Goal: Obtain resource: Download file/media

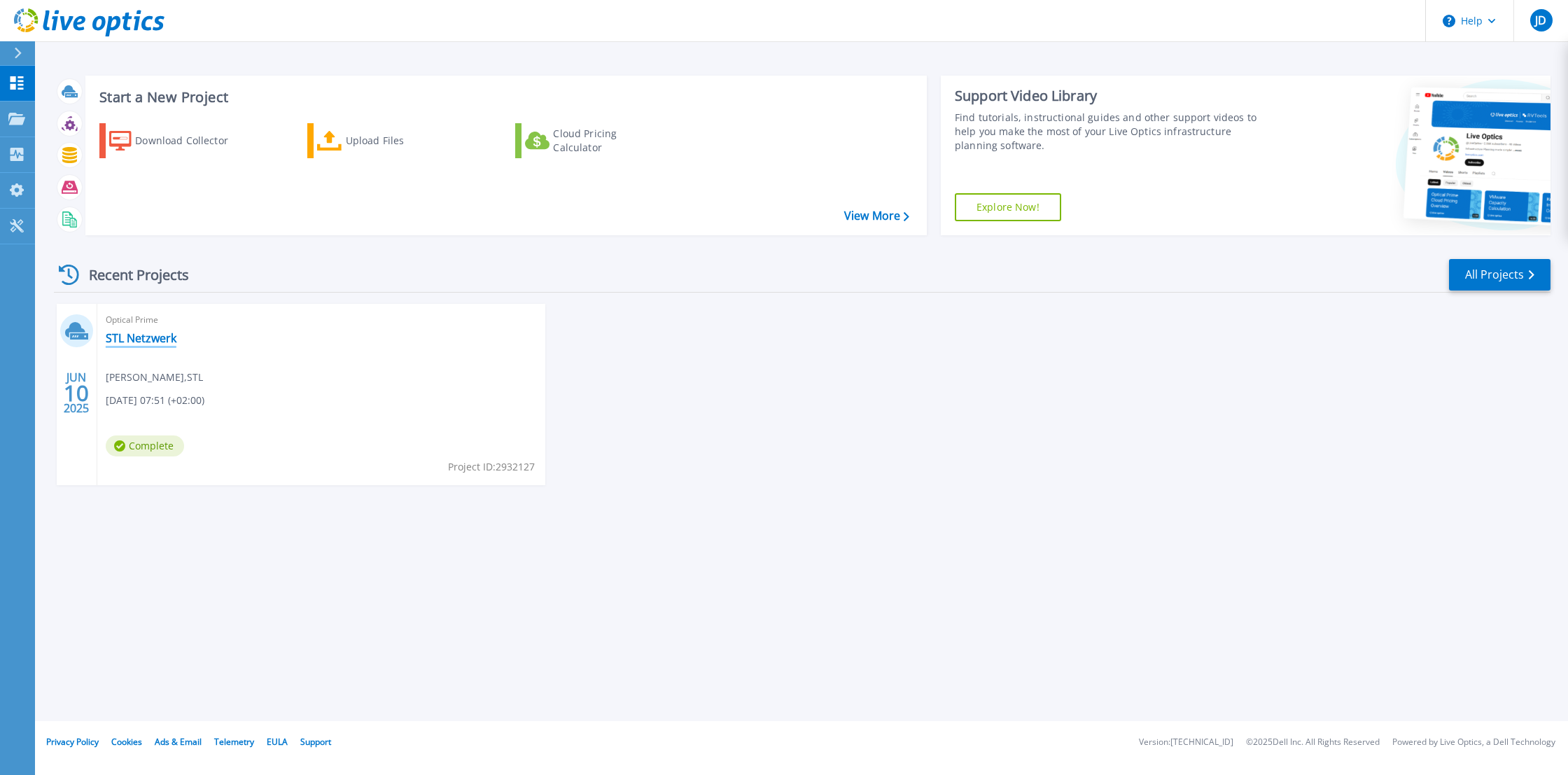
click at [161, 336] on link "STL Netzwerk" at bounding box center [141, 338] width 70 height 14
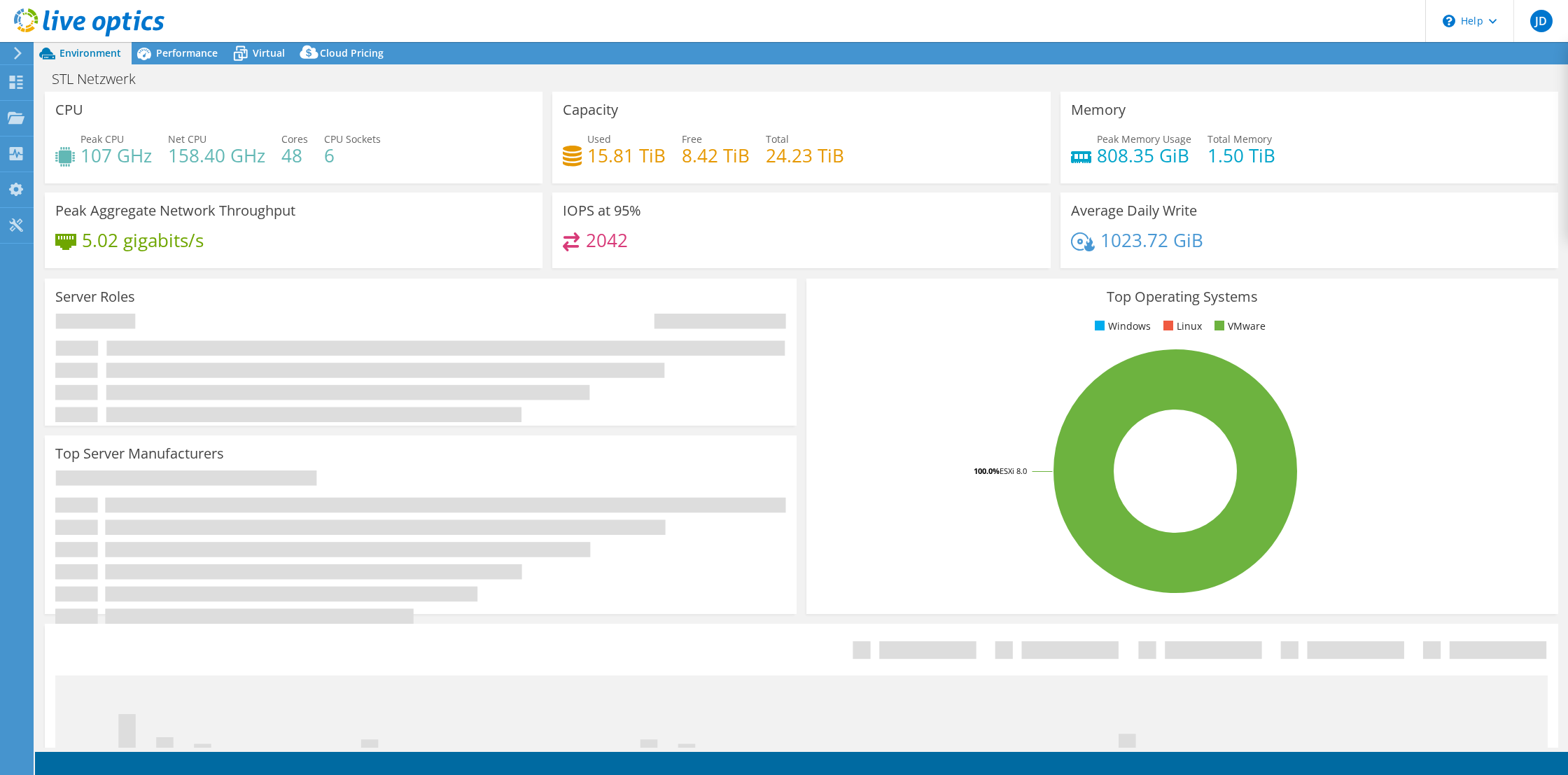
select select "EUFrankfurt"
select select "USD"
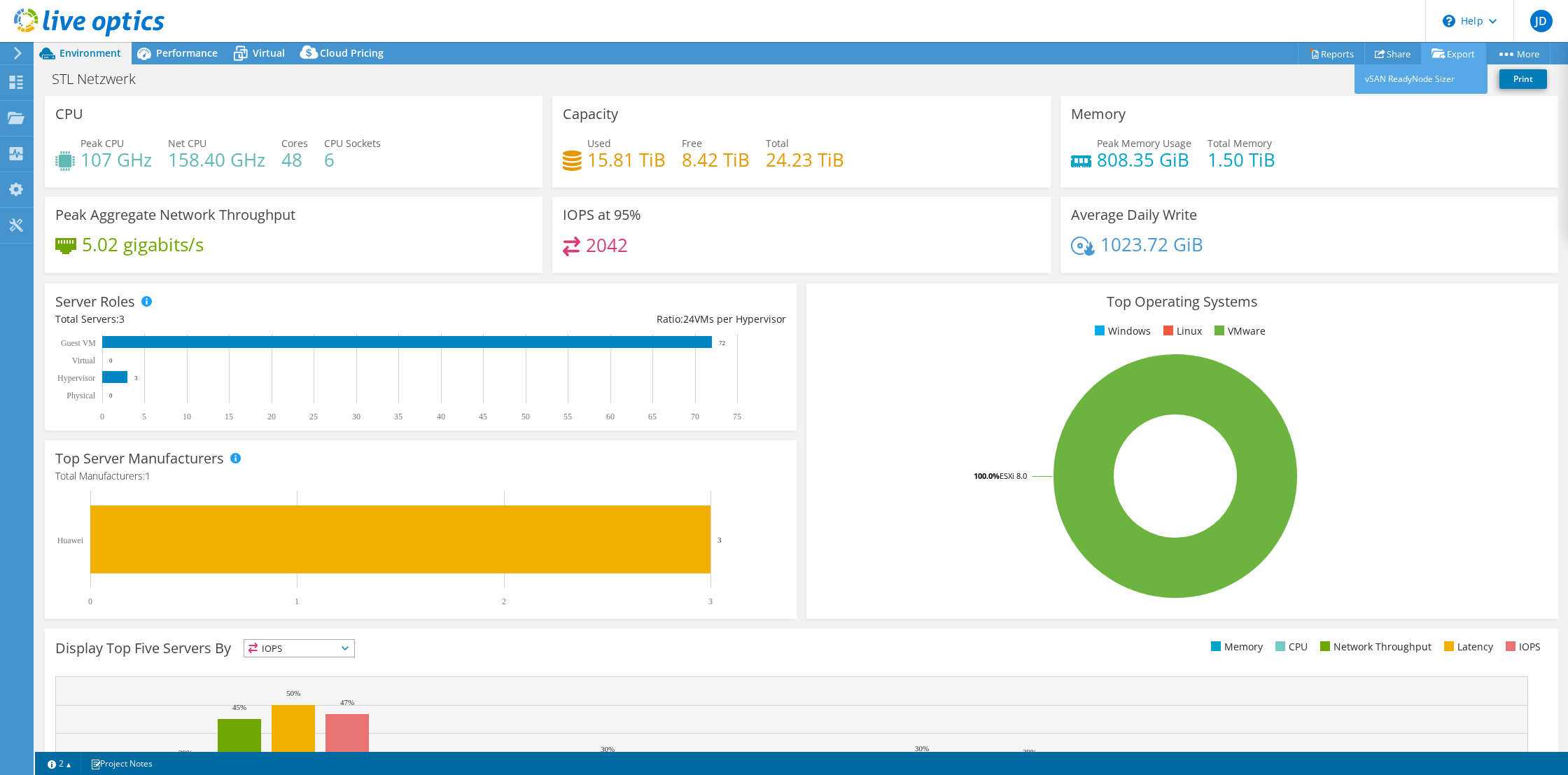
click at [1456, 56] on link "Export" at bounding box center [1453, 54] width 65 height 22
click at [1326, 53] on link "Reports" at bounding box center [1331, 54] width 67 height 22
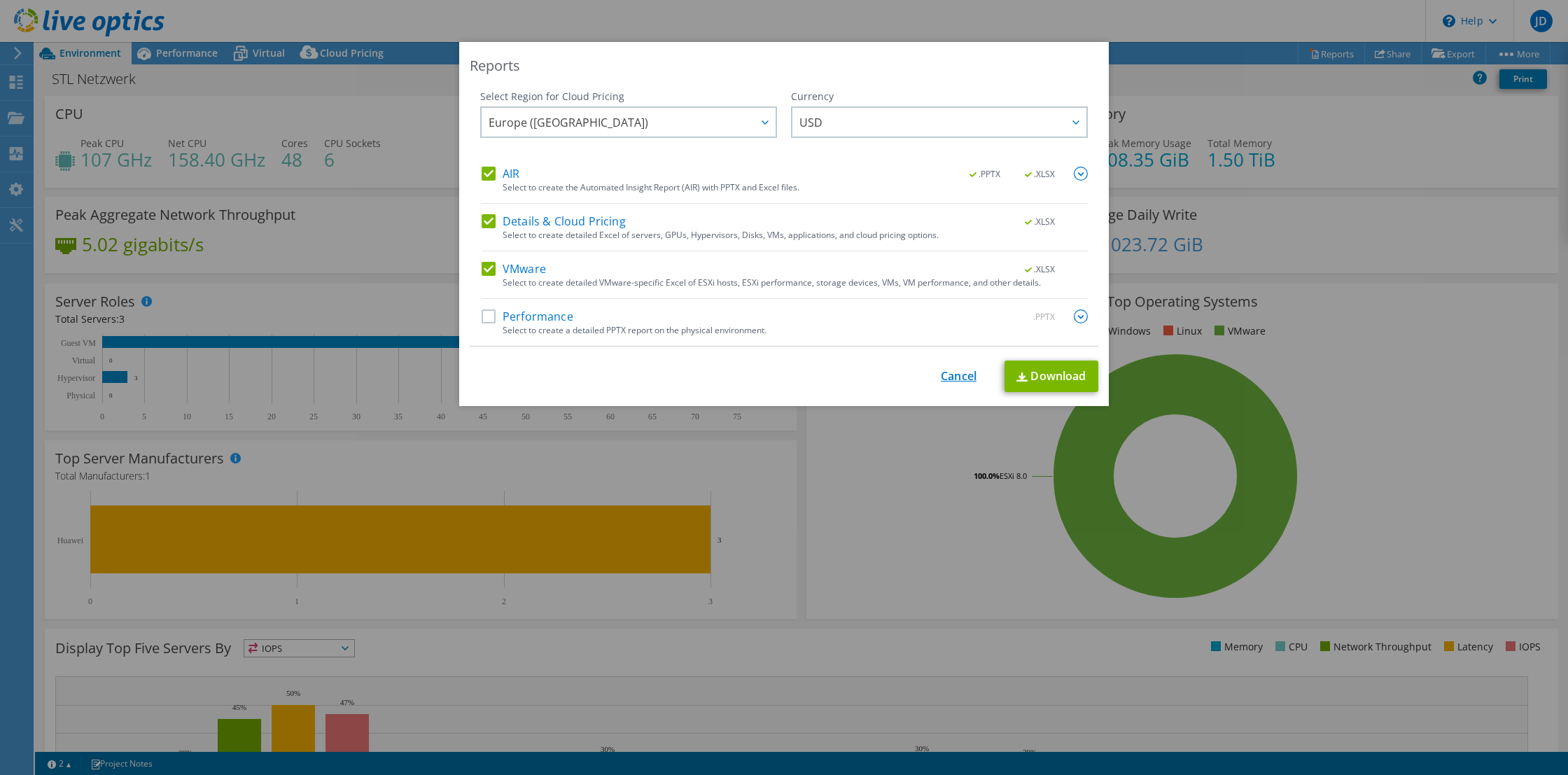
click at [963, 376] on link "Cancel" at bounding box center [959, 376] width 36 height 13
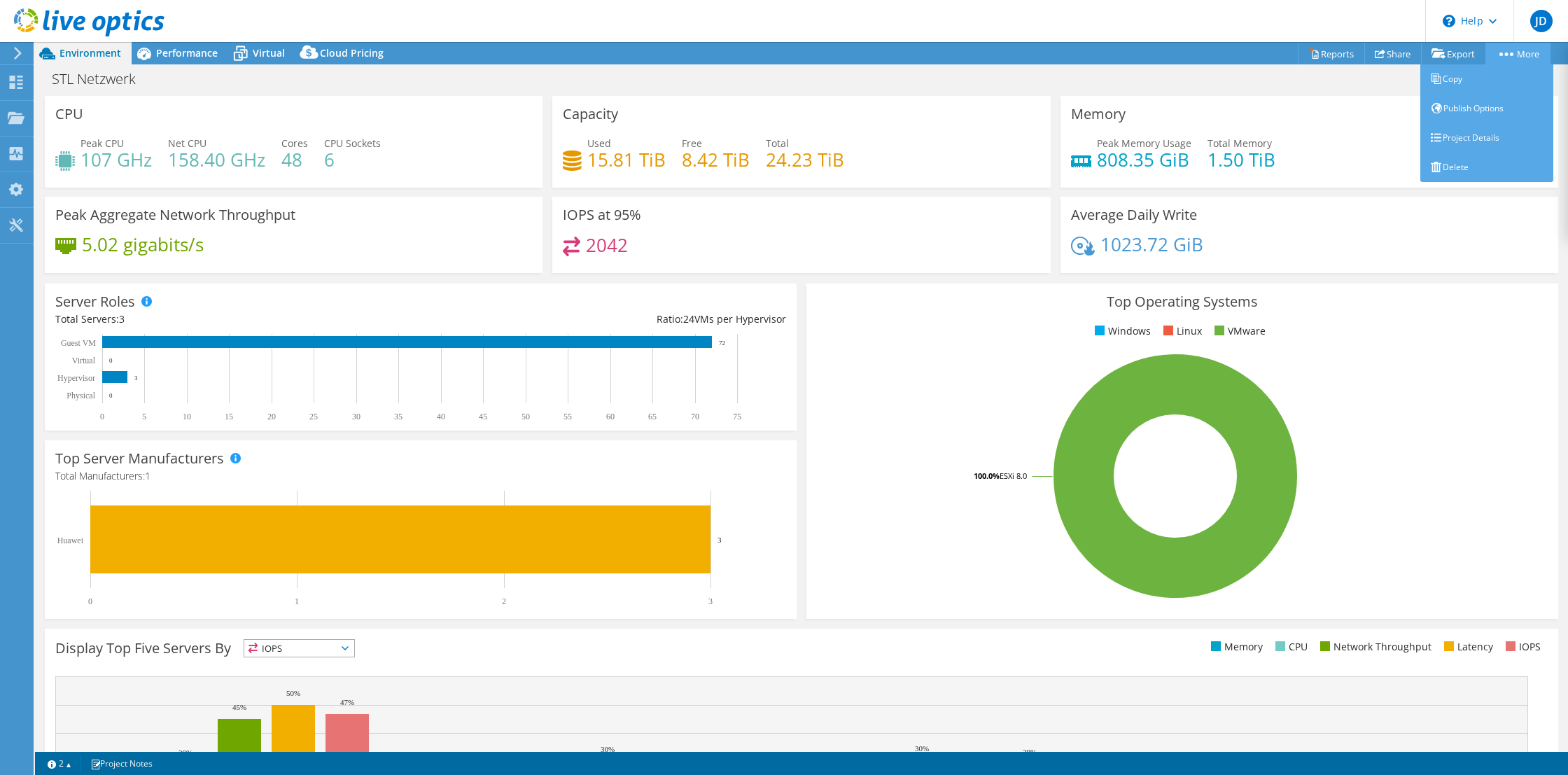
click at [1518, 55] on link "More" at bounding box center [1517, 54] width 65 height 22
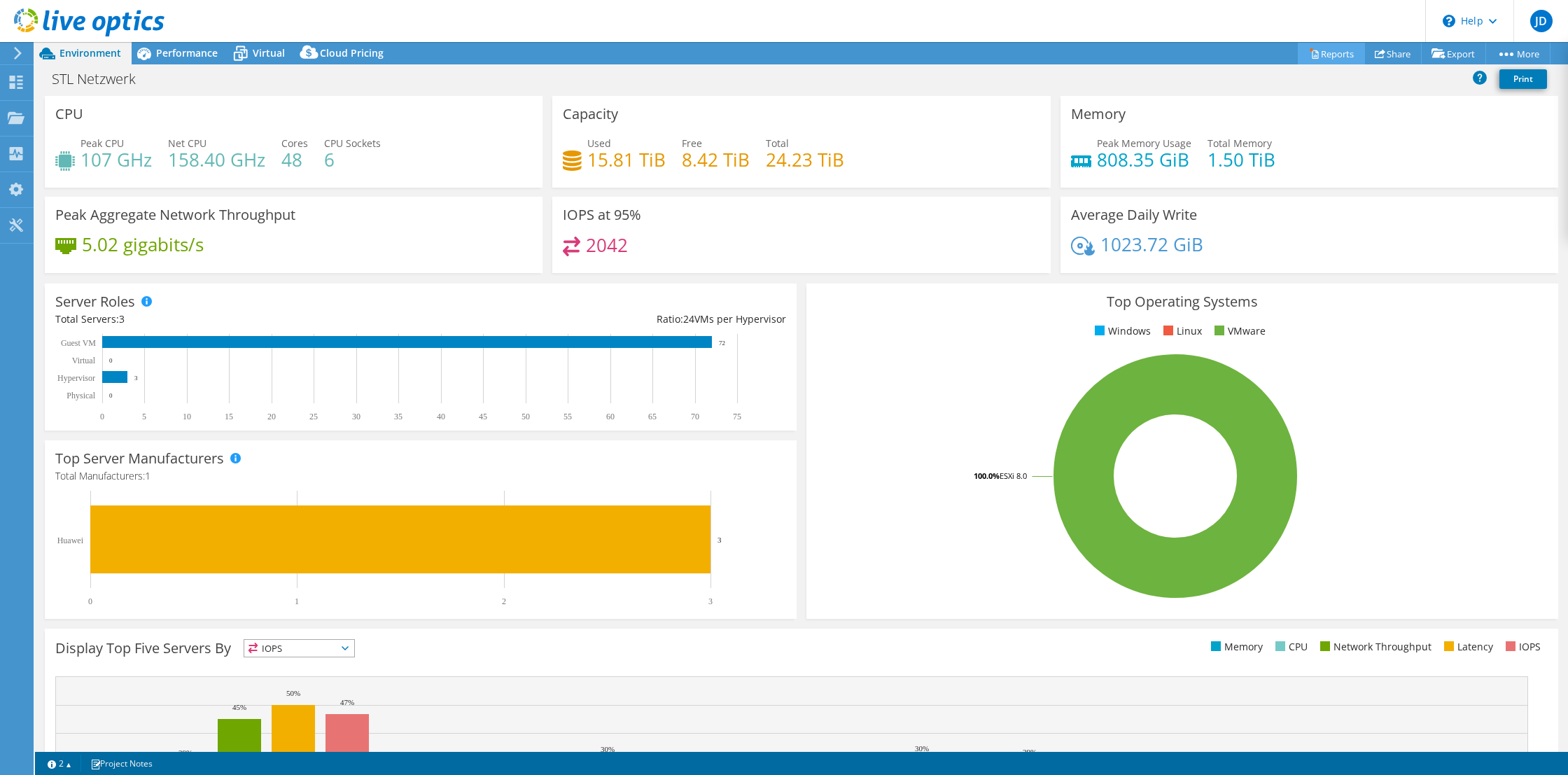
click at [1308, 48] on link "Reports" at bounding box center [1331, 54] width 67 height 22
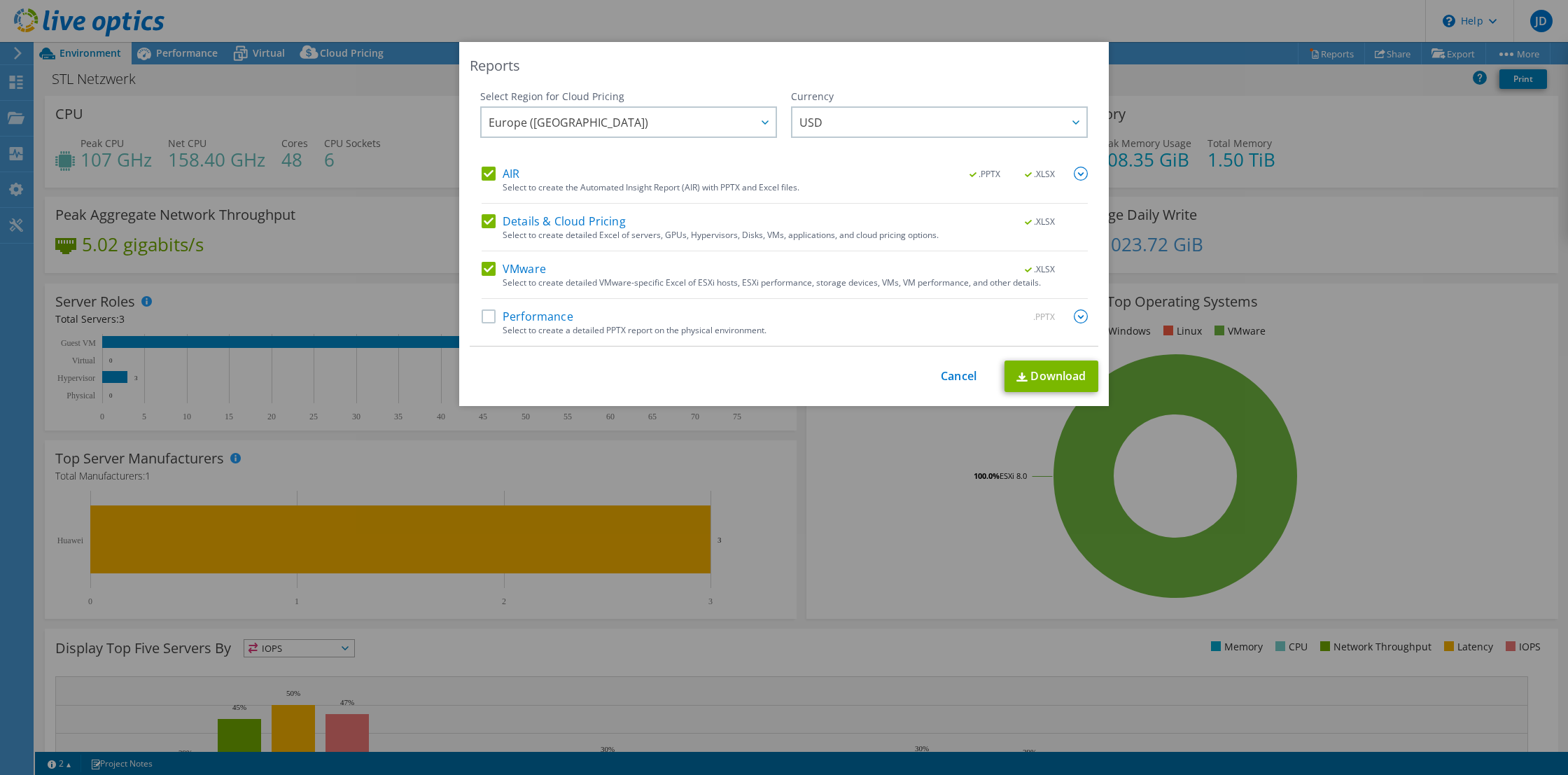
click at [489, 315] on label "Performance" at bounding box center [527, 316] width 92 height 14
click at [0, 0] on input "Performance" at bounding box center [0, 0] width 0 height 0
click at [867, 109] on span "USD" at bounding box center [943, 122] width 287 height 29
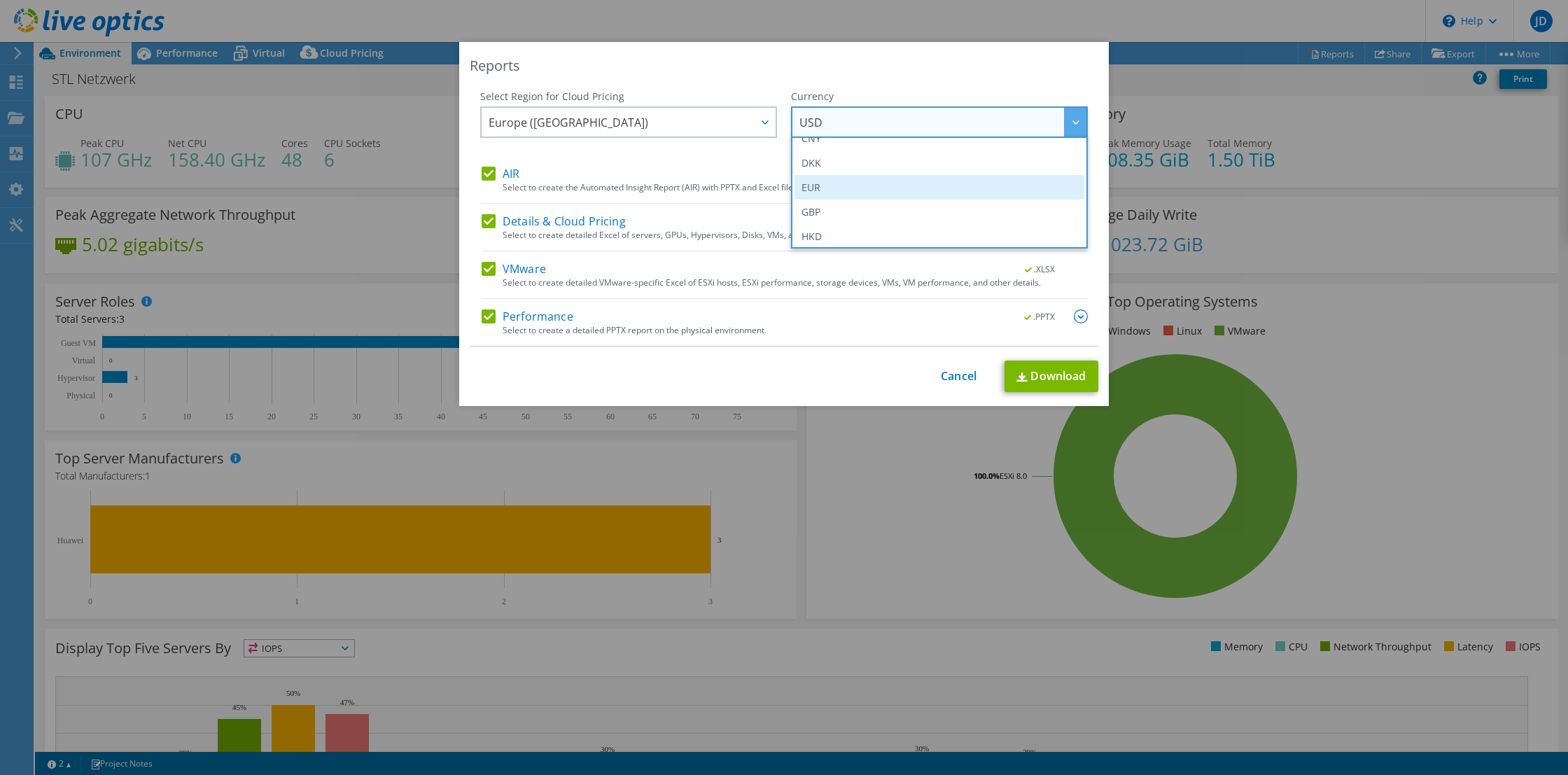
click at [814, 181] on li "EUR" at bounding box center [939, 187] width 290 height 25
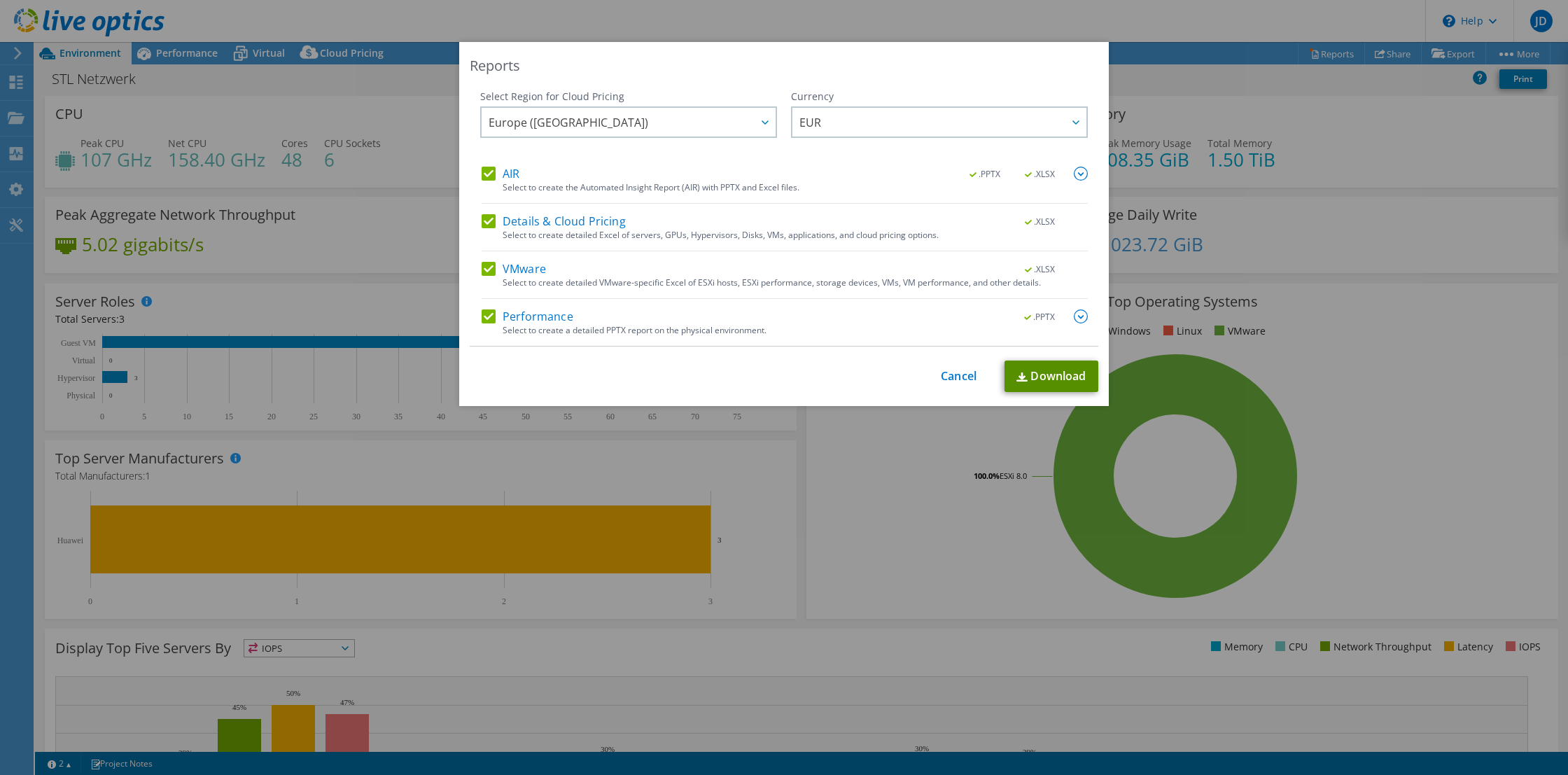
click at [1043, 376] on link "Download" at bounding box center [1051, 377] width 94 height 32
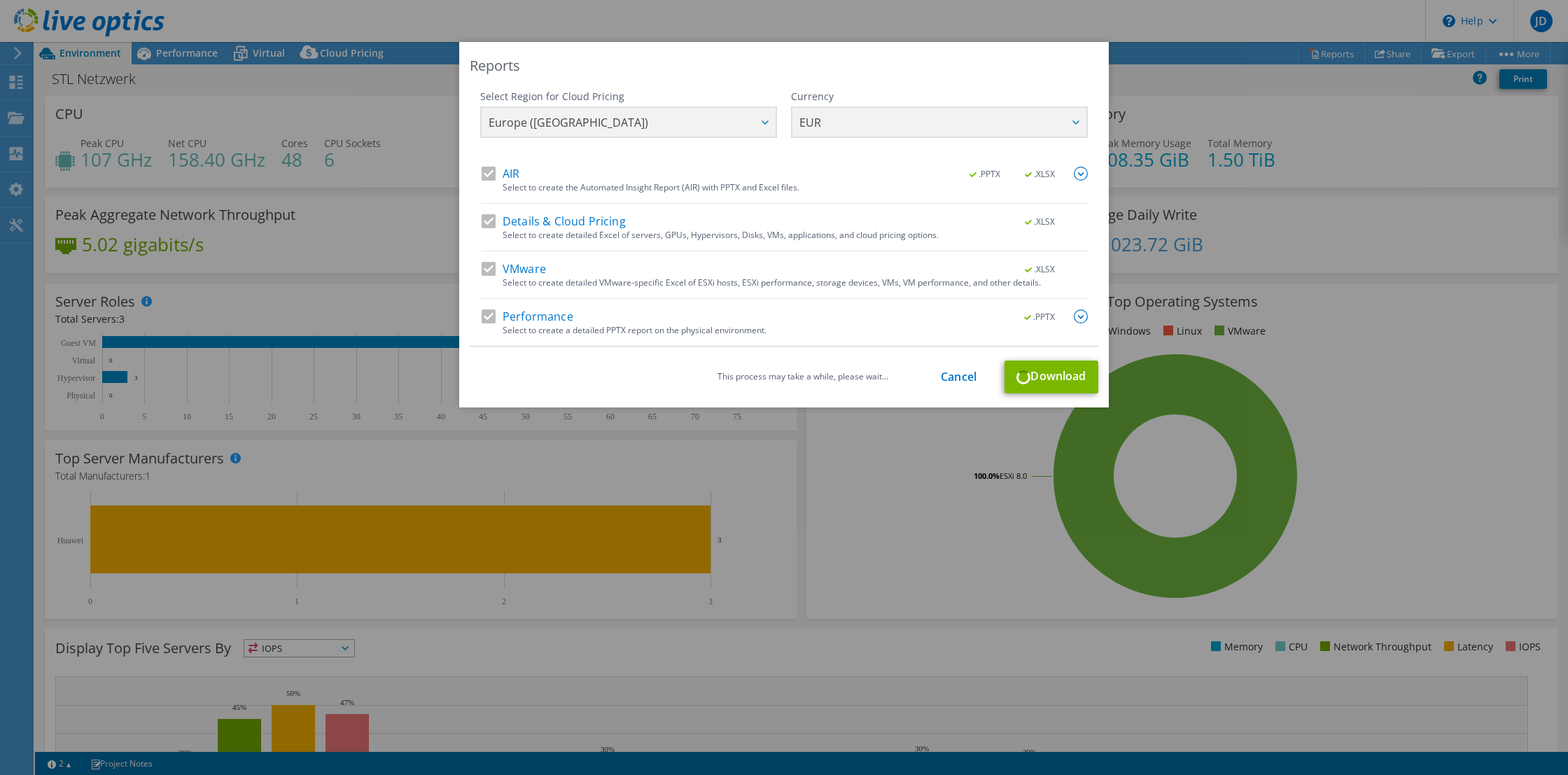
scroll to position [158, 0]
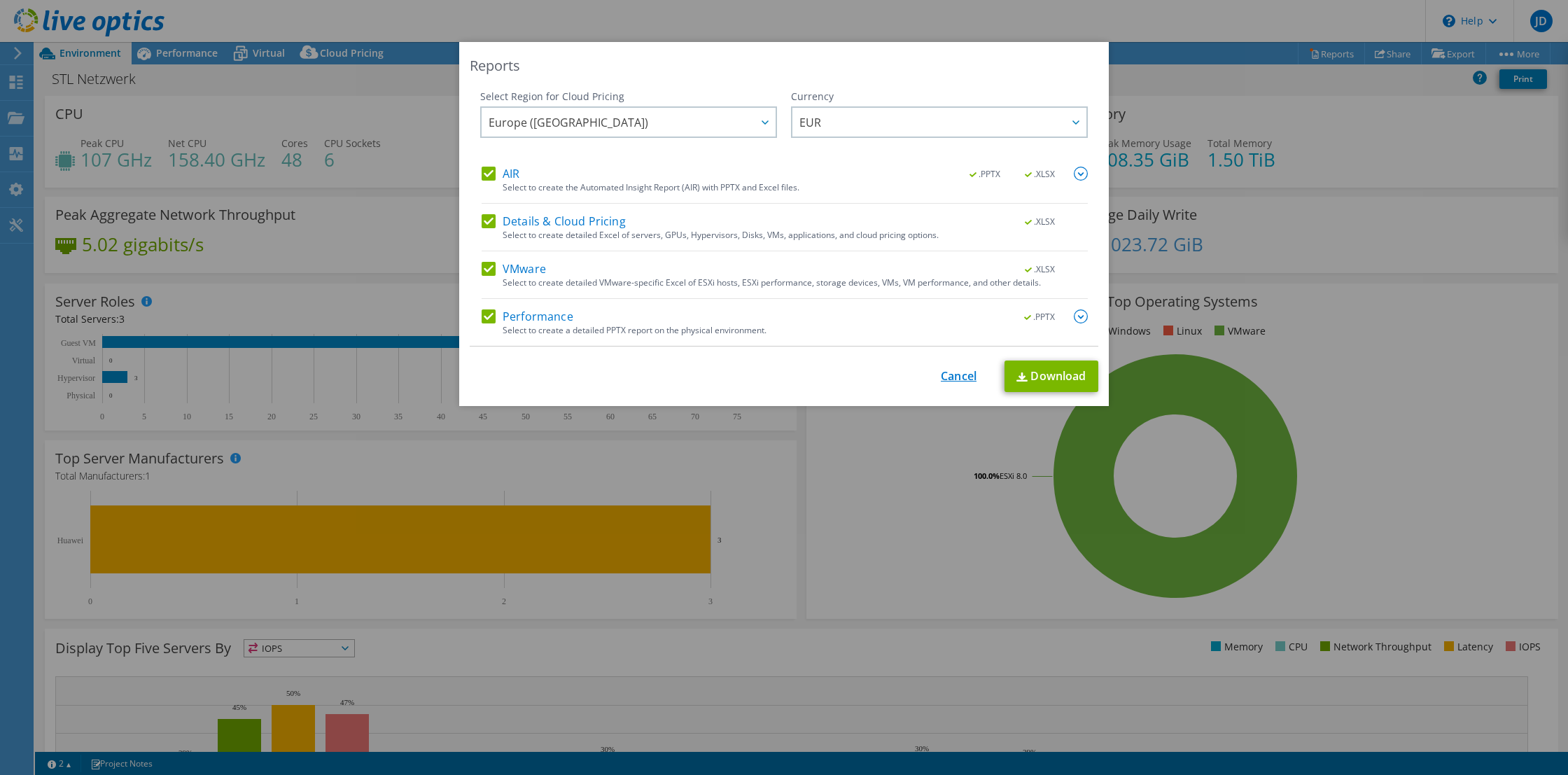
click at [955, 380] on link "Cancel" at bounding box center [959, 376] width 36 height 13
